Goal: Use online tool/utility: Utilize a website feature to perform a specific function

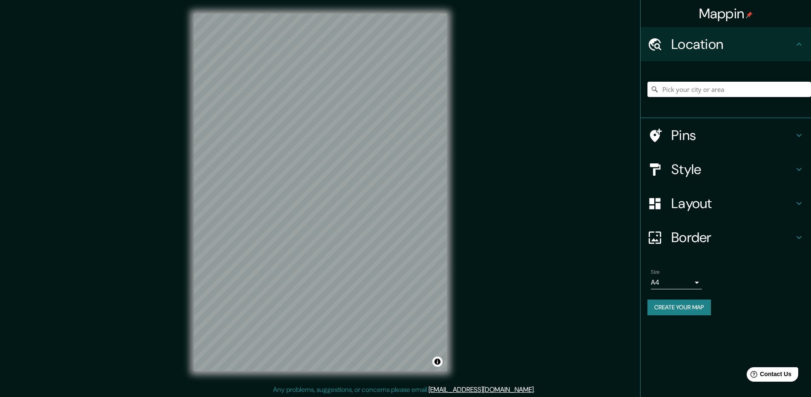
click at [703, 134] on h4 "Pins" at bounding box center [732, 135] width 123 height 17
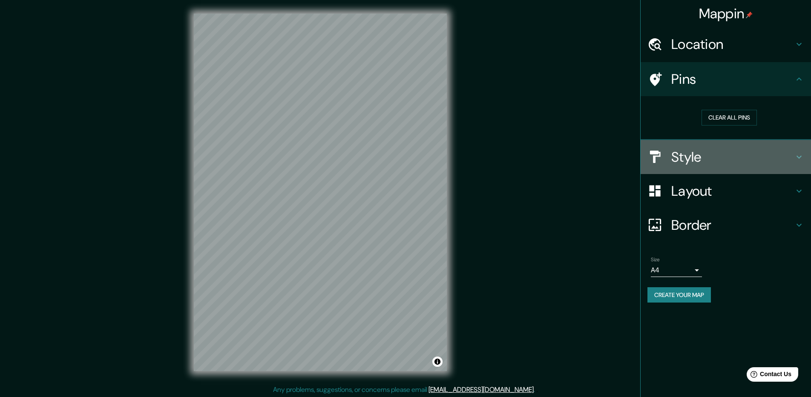
click at [669, 153] on div at bounding box center [659, 157] width 24 height 15
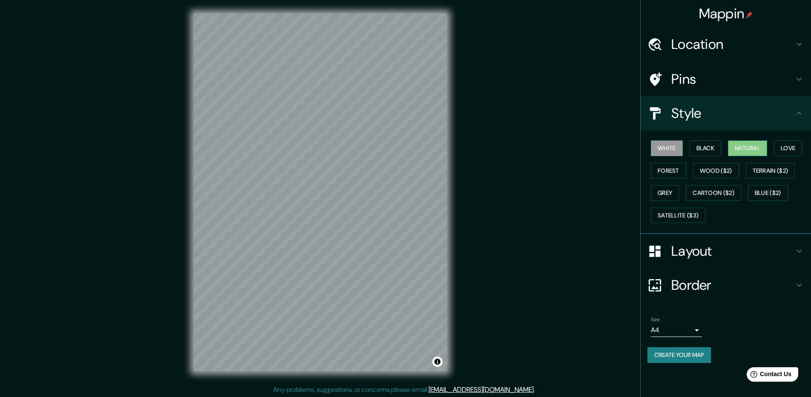
click at [737, 147] on button "Natural" at bounding box center [747, 149] width 39 height 16
click at [713, 246] on h4 "Layout" at bounding box center [732, 251] width 123 height 17
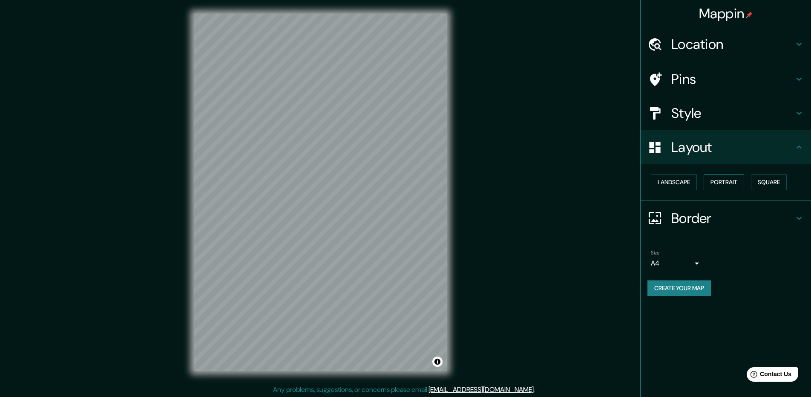
click at [732, 183] on button "Portrait" at bounding box center [724, 183] width 40 height 16
click at [758, 182] on button "Square" at bounding box center [769, 183] width 36 height 16
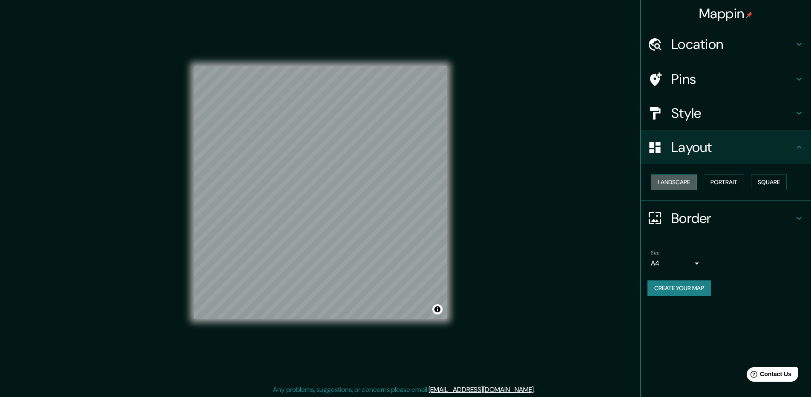
click at [682, 179] on button "Landscape" at bounding box center [674, 183] width 46 height 16
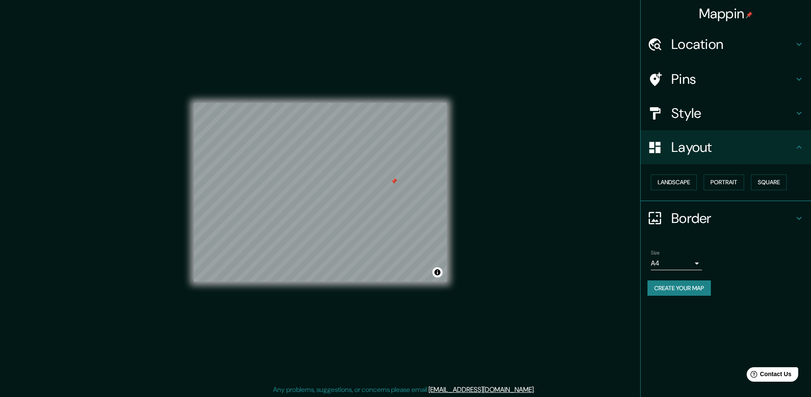
click at [391, 103] on div at bounding box center [320, 103] width 253 height 0
click at [397, 180] on div at bounding box center [394, 179] width 7 height 7
click at [406, 176] on div at bounding box center [404, 174] width 7 height 7
